Goal: Find specific page/section: Find specific page/section

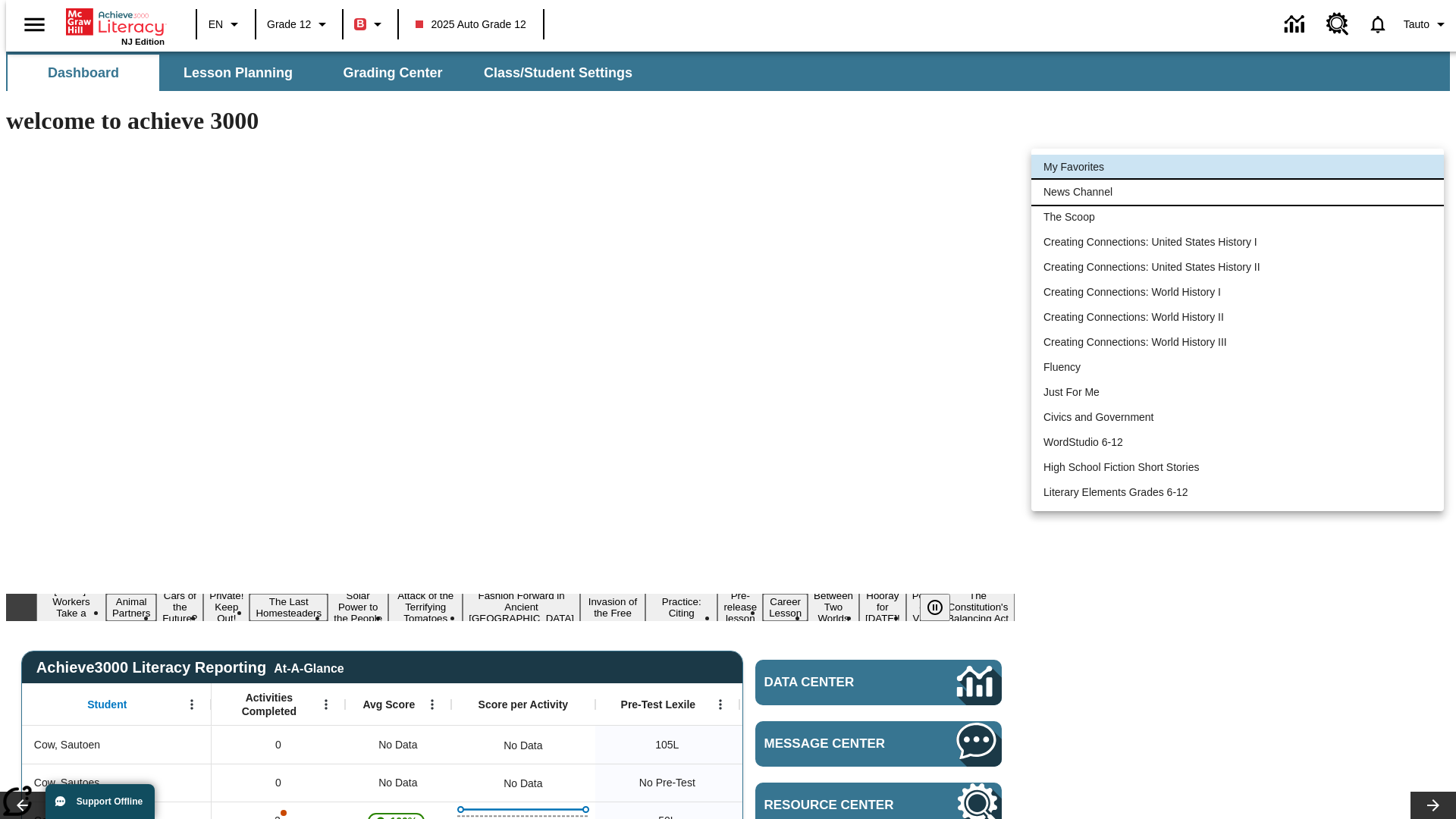
click at [1238, 192] on li "News Channel" at bounding box center [1238, 192] width 413 height 25
type input "120"
